Goal: Task Accomplishment & Management: Use online tool/utility

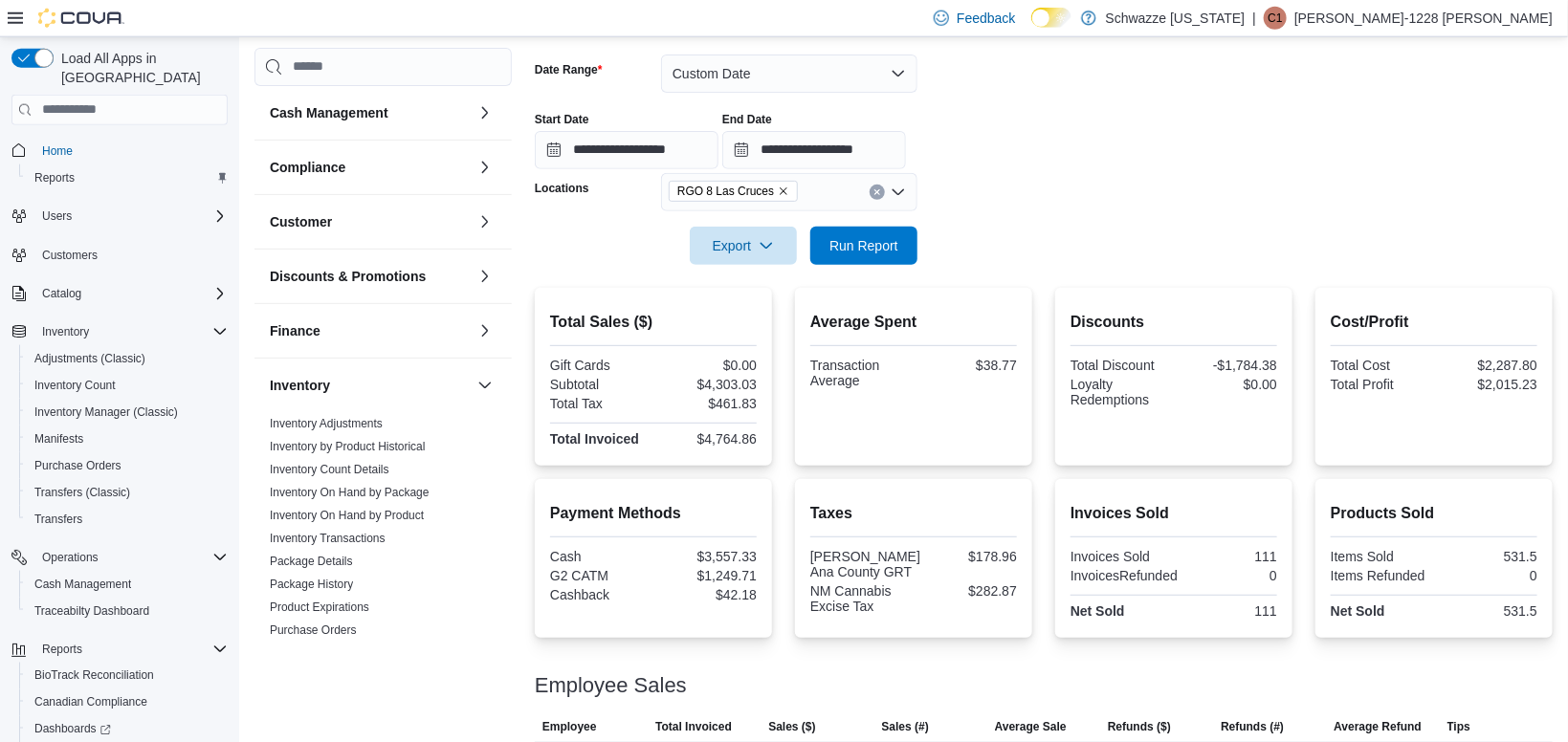
scroll to position [554, 0]
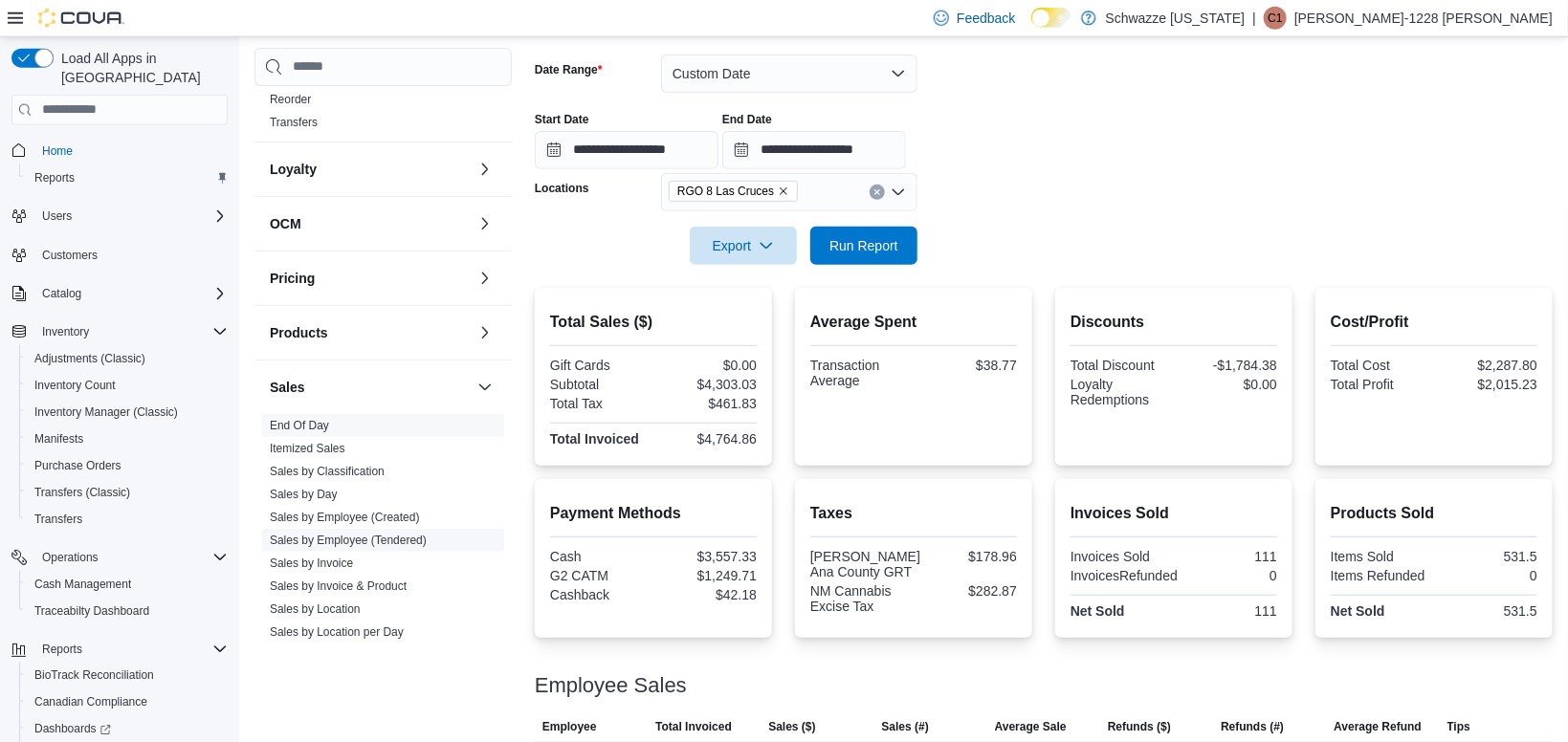
click at [410, 547] on span "Sales by Employee (Tendered)" at bounding box center [347, 540] width 157 height 15
click at [413, 541] on link "Sales by Employee (Tendered)" at bounding box center [347, 540] width 157 height 13
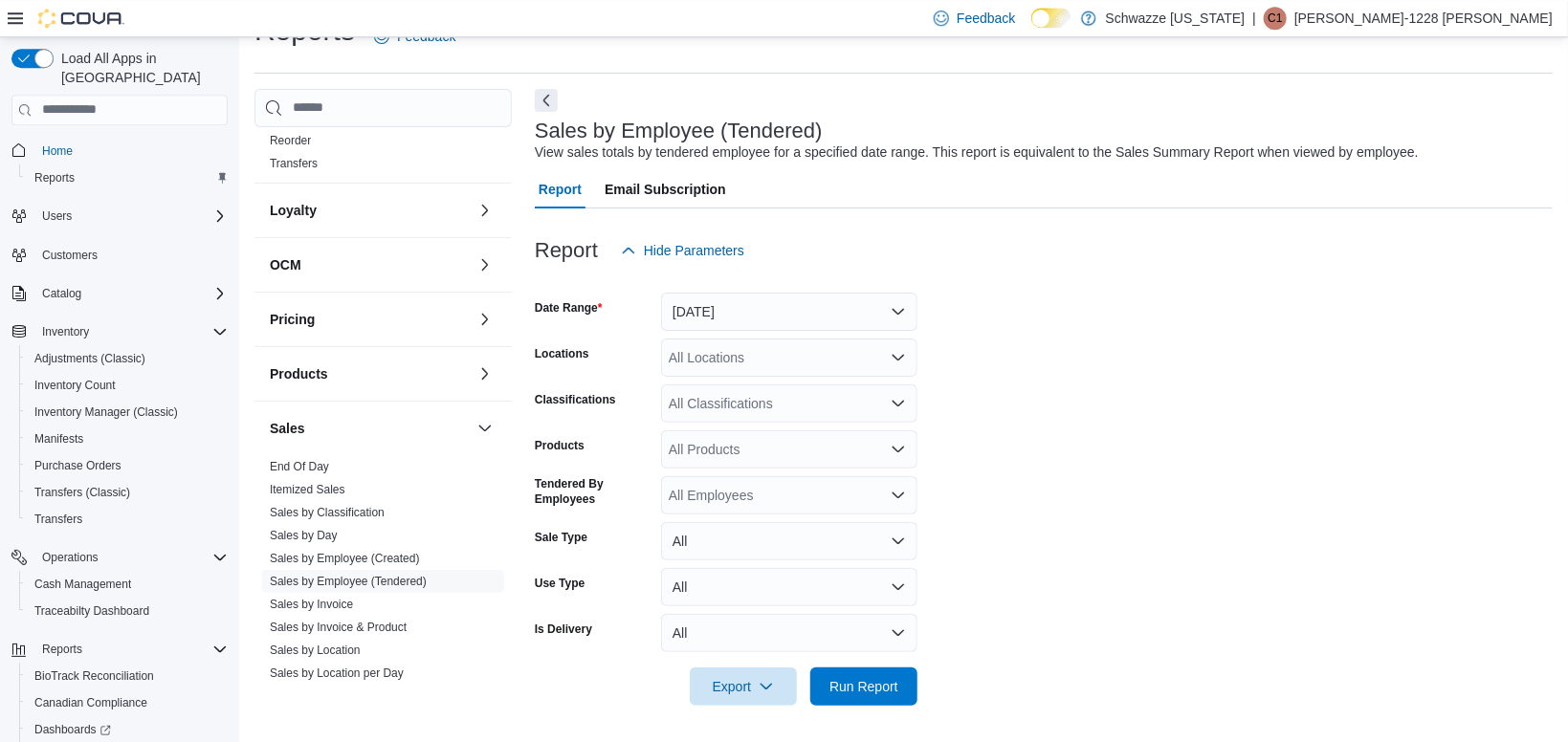
scroll to position [42, 0]
click at [762, 314] on button "[DATE]" at bounding box center [789, 311] width 256 height 38
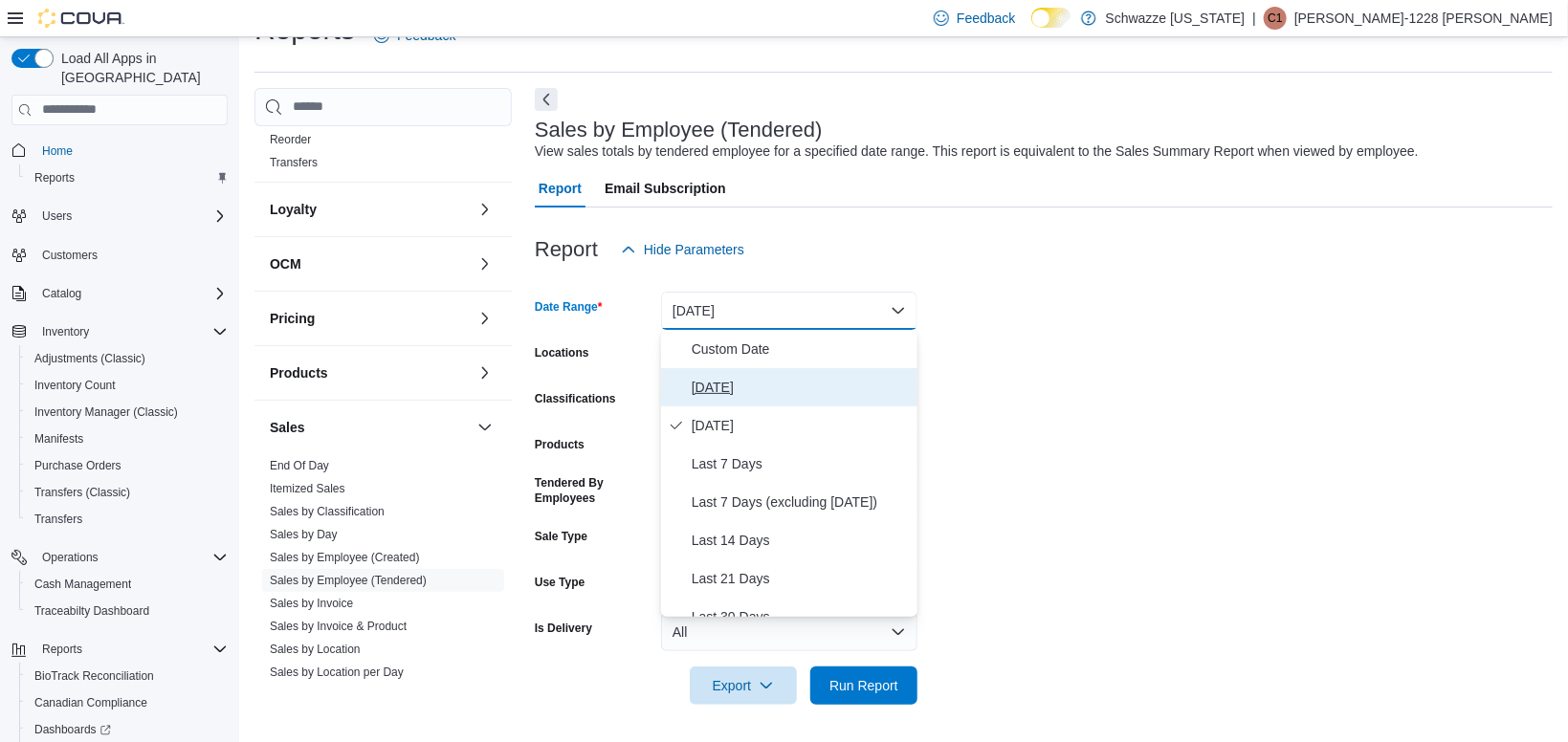
click at [712, 398] on span "[DATE]" at bounding box center [800, 387] width 218 height 23
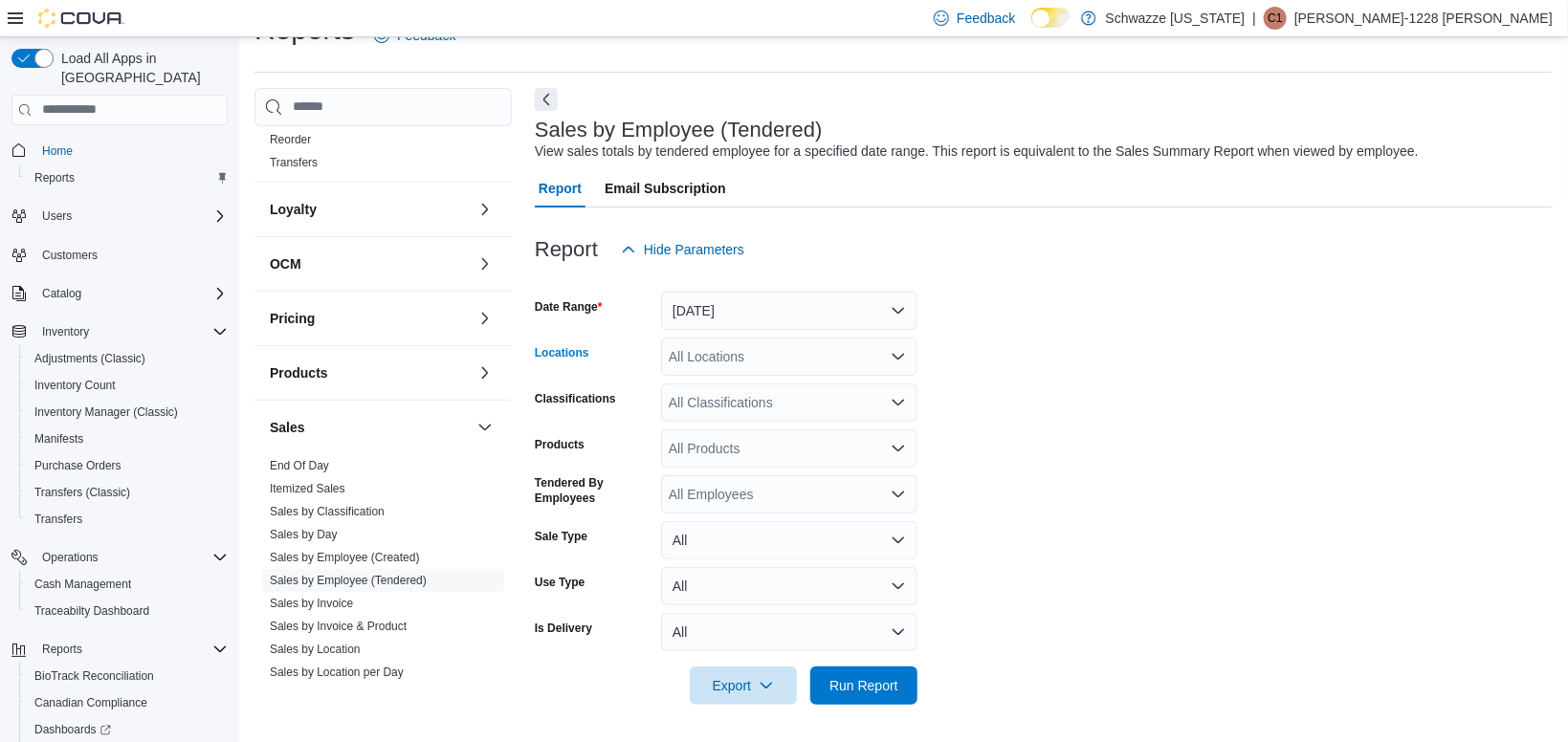
click at [786, 365] on div "All Locations" at bounding box center [789, 357] width 256 height 38
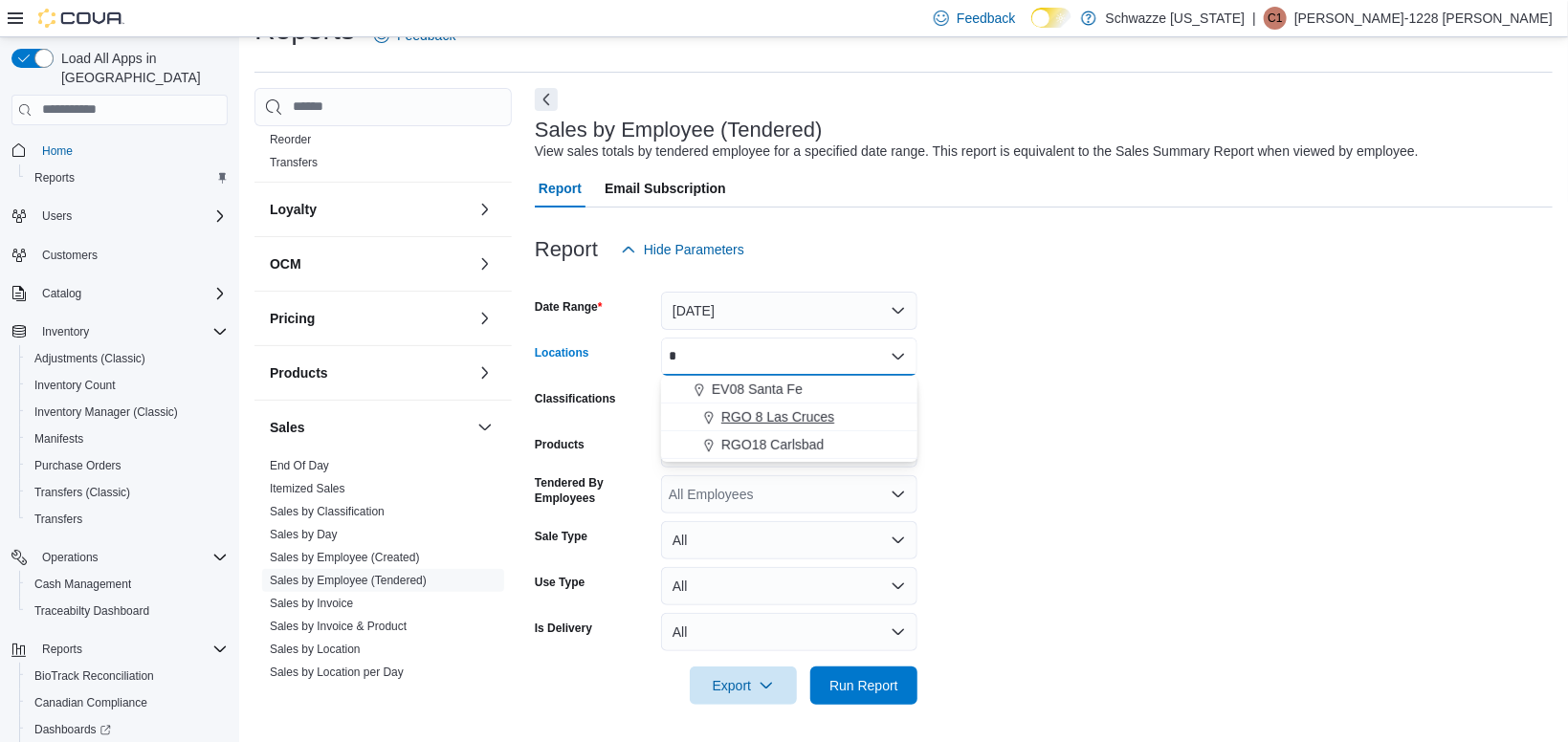
type input "*"
click at [808, 419] on span "RGO 8 Las Cruces" at bounding box center [777, 417] width 113 height 19
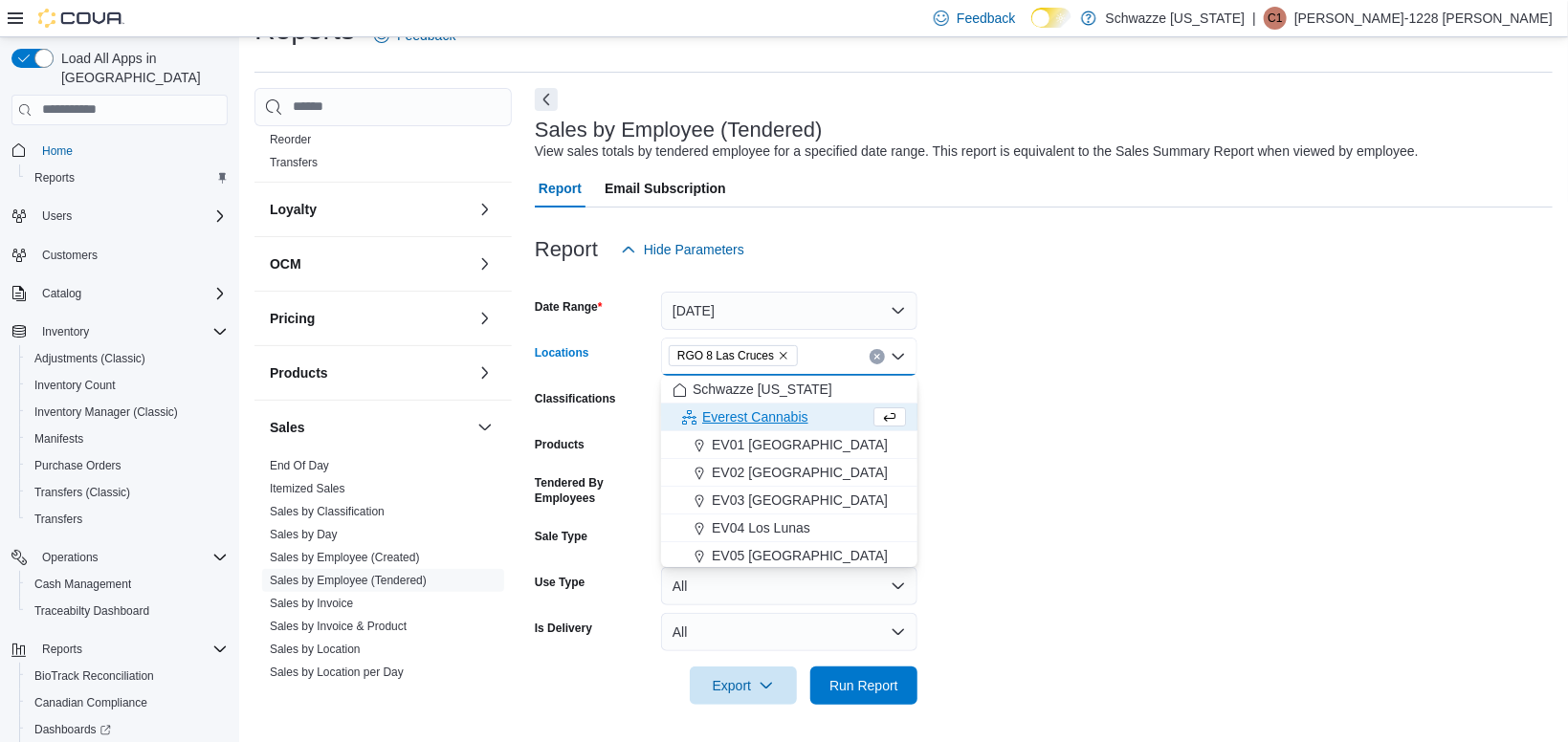
click at [1134, 437] on form "Date Range [DATE] Locations [GEOGRAPHIC_DATA] 8 [GEOGRAPHIC_DATA] Combo box. Se…" at bounding box center [1043, 487] width 1018 height 436
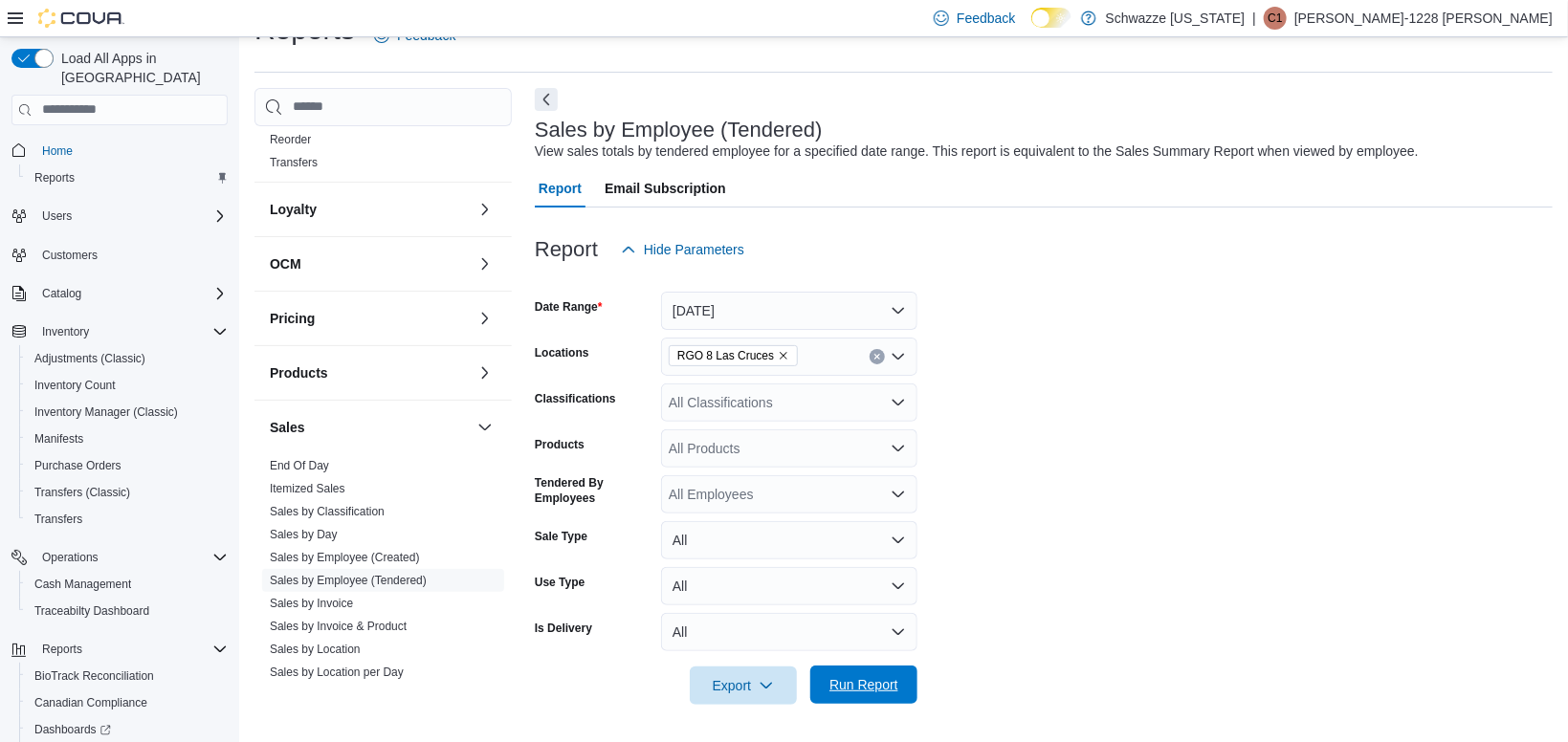
click at [883, 673] on span "Run Report" at bounding box center [864, 685] width 84 height 38
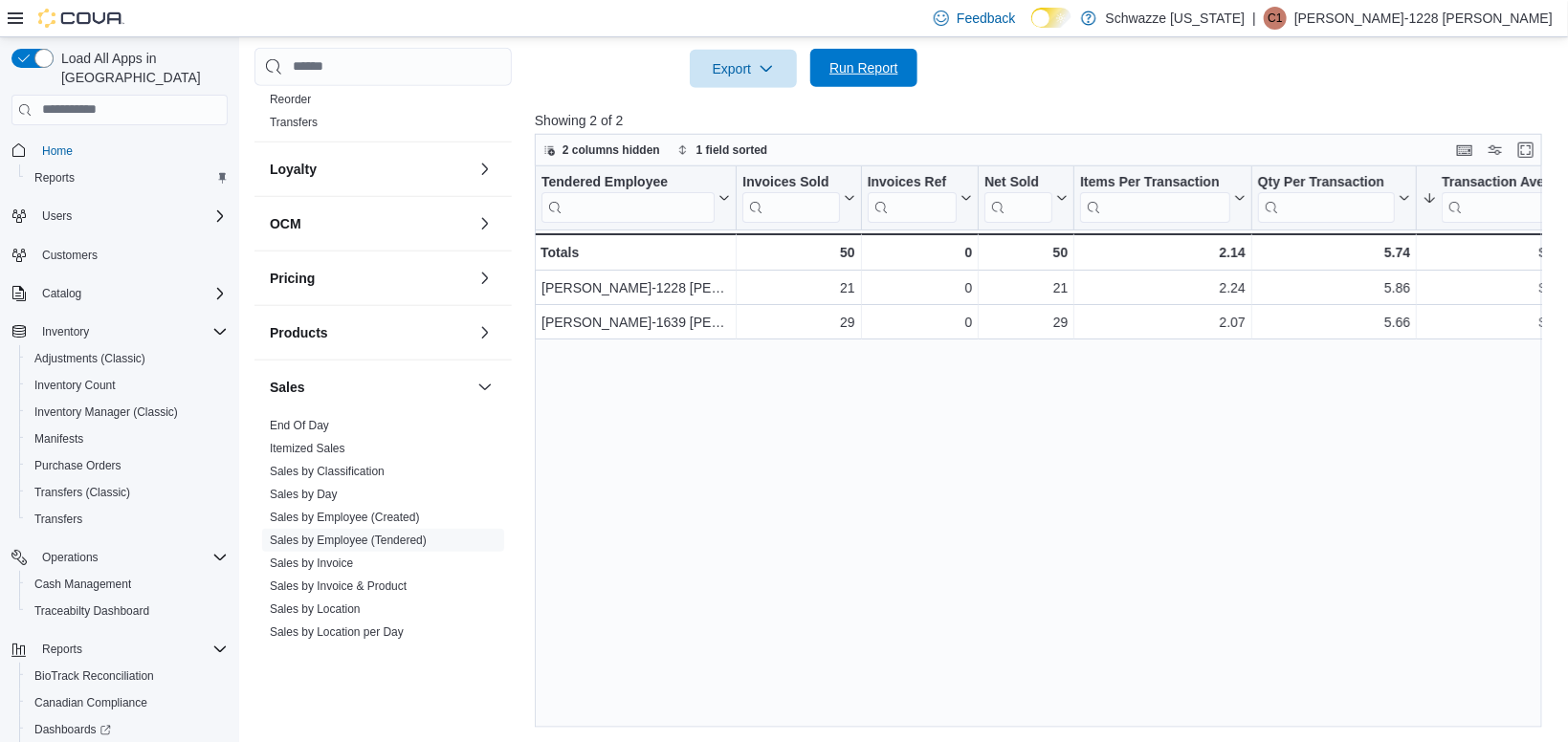
click at [858, 78] on span "Run Report" at bounding box center [864, 68] width 84 height 38
click at [889, 602] on div "Tendered Employee Click to view column header actions Invoices Sold Click to vi…" at bounding box center [1038, 447] width 1008 height 561
